Goal: Task Accomplishment & Management: Manage account settings

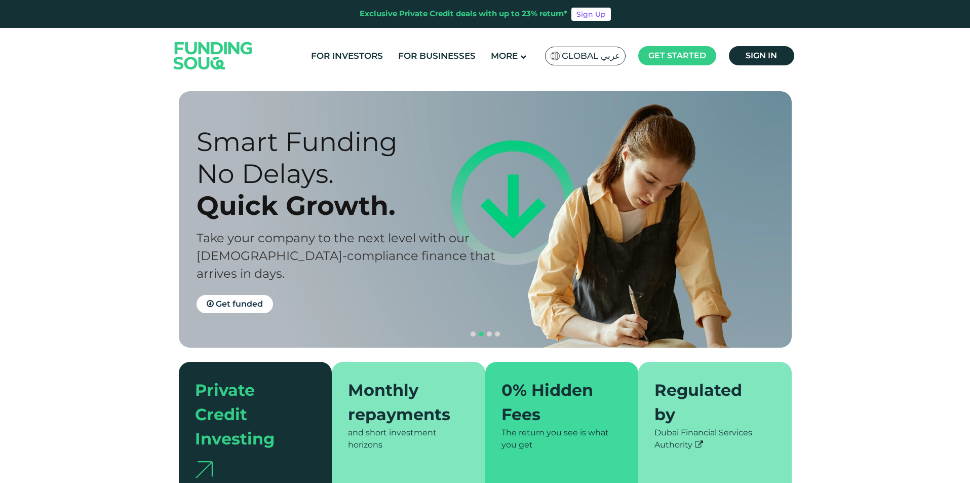
click at [577, 61] on span "Global عربي" at bounding box center [591, 56] width 58 height 12
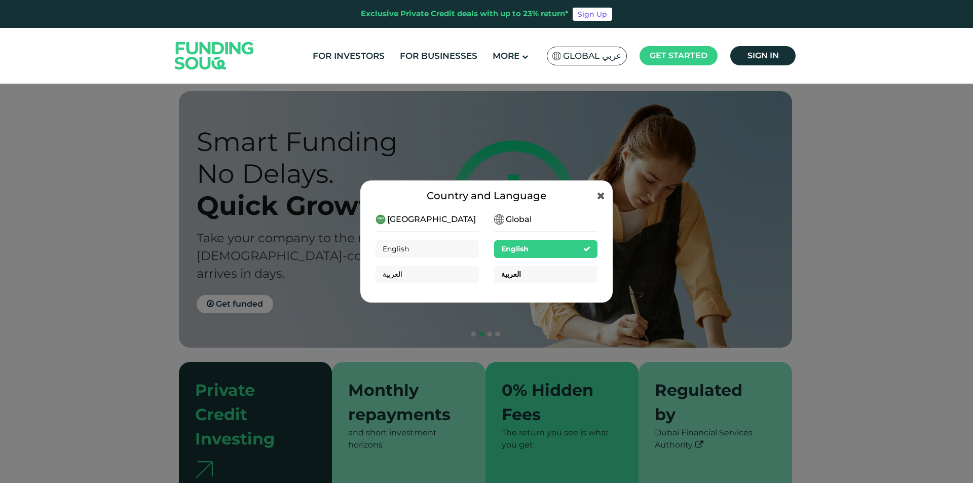
click at [537, 275] on div "العربية" at bounding box center [545, 274] width 103 height 18
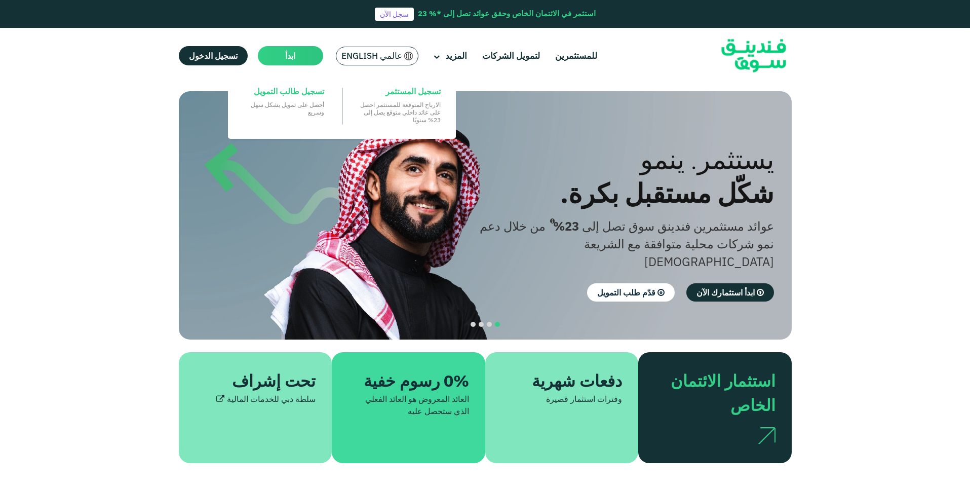
click at [291, 64] on main "ابدأ" at bounding box center [290, 55] width 65 height 19
click at [276, 58] on main "ابدأ" at bounding box center [290, 55] width 65 height 19
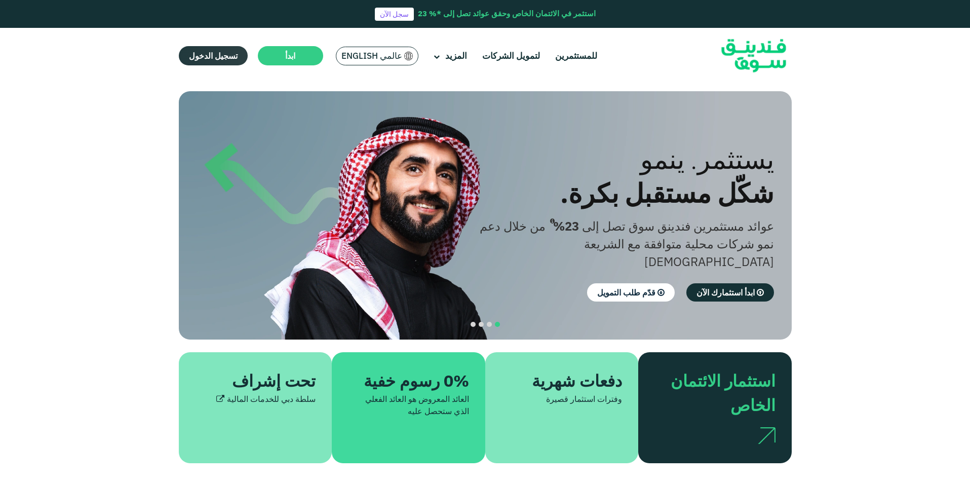
click at [220, 53] on span "تسجيل الدخول" at bounding box center [213, 56] width 49 height 10
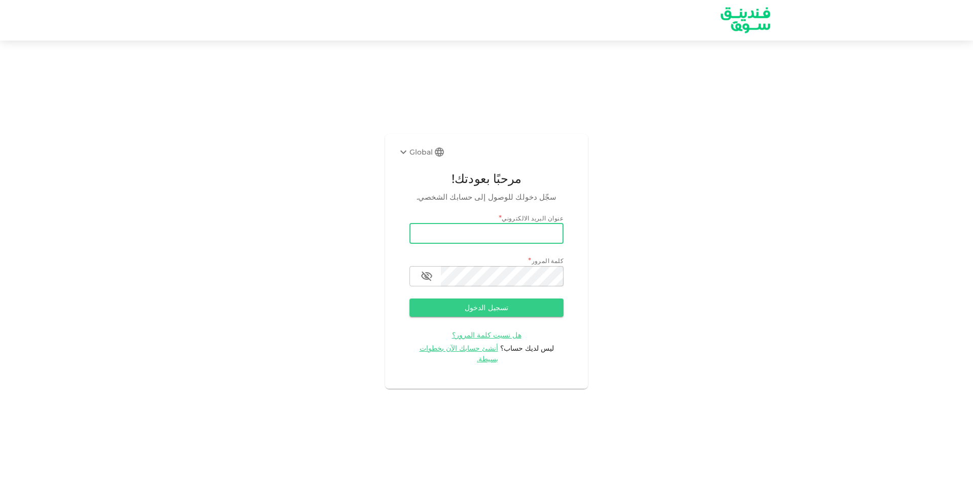
click at [443, 239] on input "email" at bounding box center [486, 233] width 154 height 20
type input "[PERSON_NAME][EMAIL_ADDRESS][DOMAIN_NAME]"
click at [409, 298] on button "تسجيل الدخول" at bounding box center [486, 307] width 154 height 18
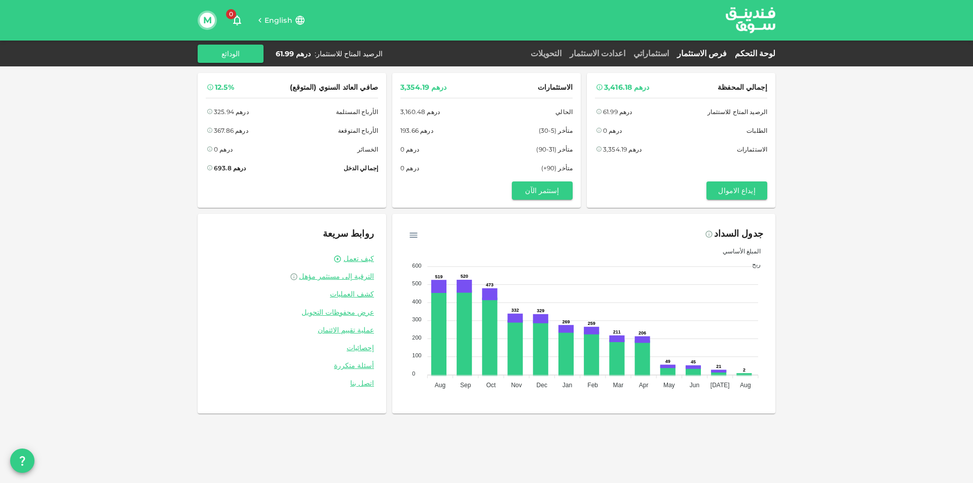
click at [710, 53] on link "فرص الاستثمار" at bounding box center [702, 54] width 58 height 10
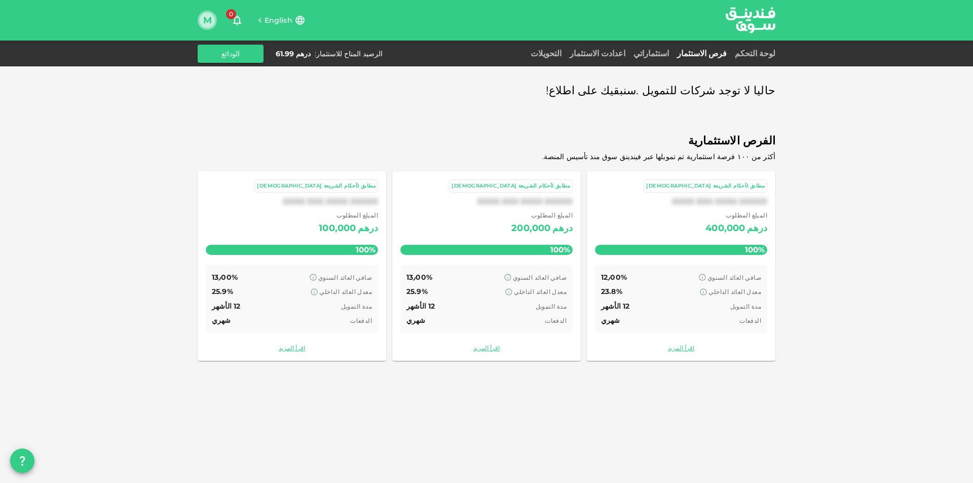
click at [208, 21] on button "M" at bounding box center [207, 20] width 15 height 15
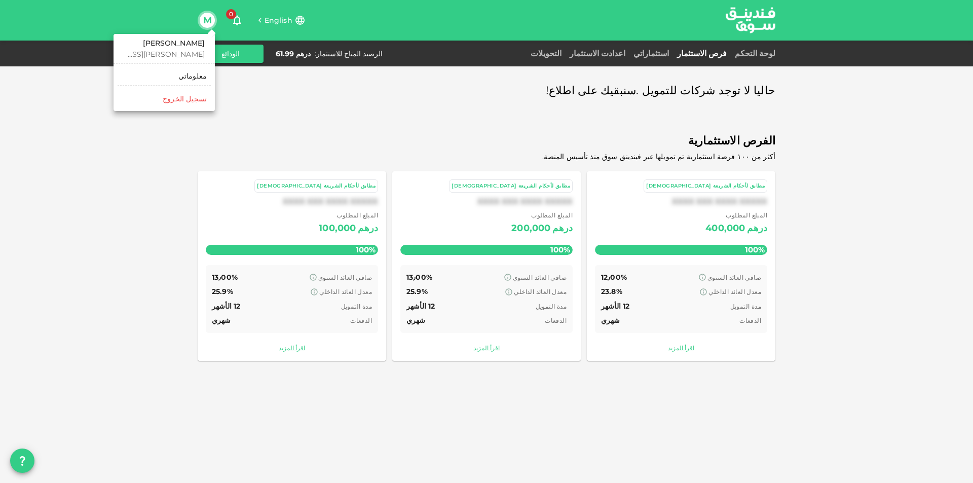
click at [198, 98] on div "‏تسجيل الخروج" at bounding box center [185, 99] width 44 height 10
